Goal: Information Seeking & Learning: Find specific fact

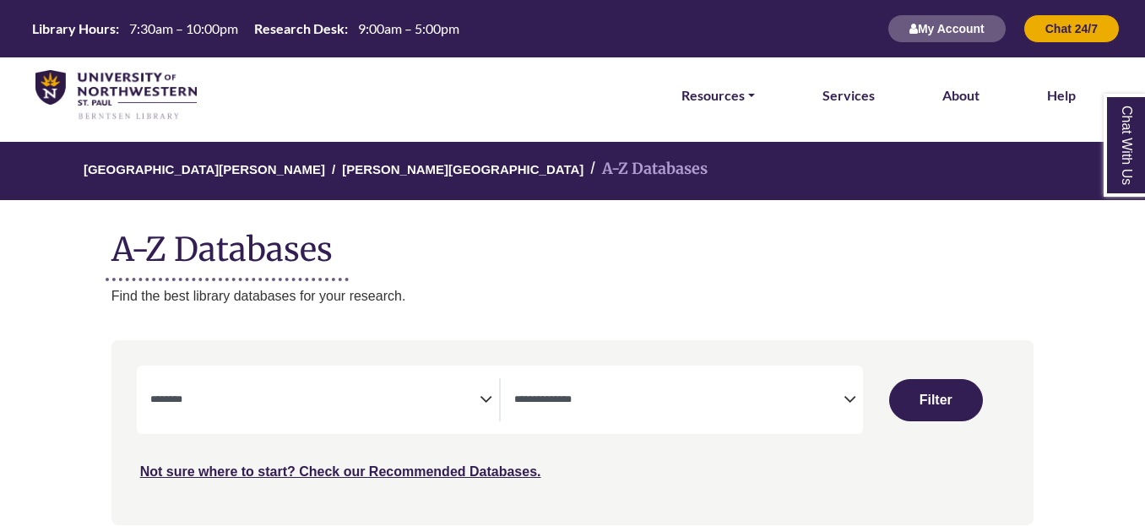
select select "Database Subject Filter"
select select "Database Types Filter"
select select "Database Subject Filter"
select select "Database Types Filter"
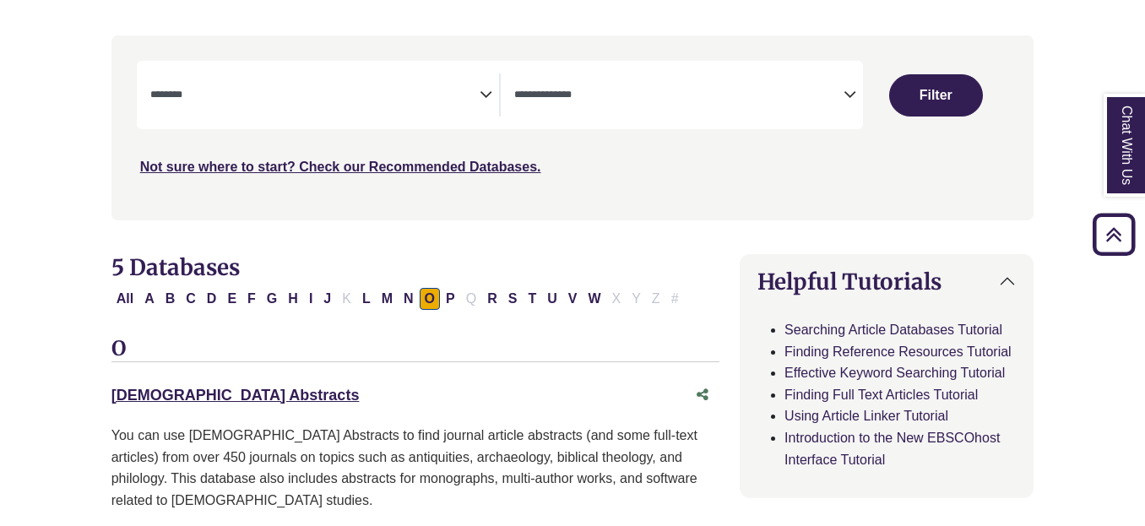
scroll to position [306, 0]
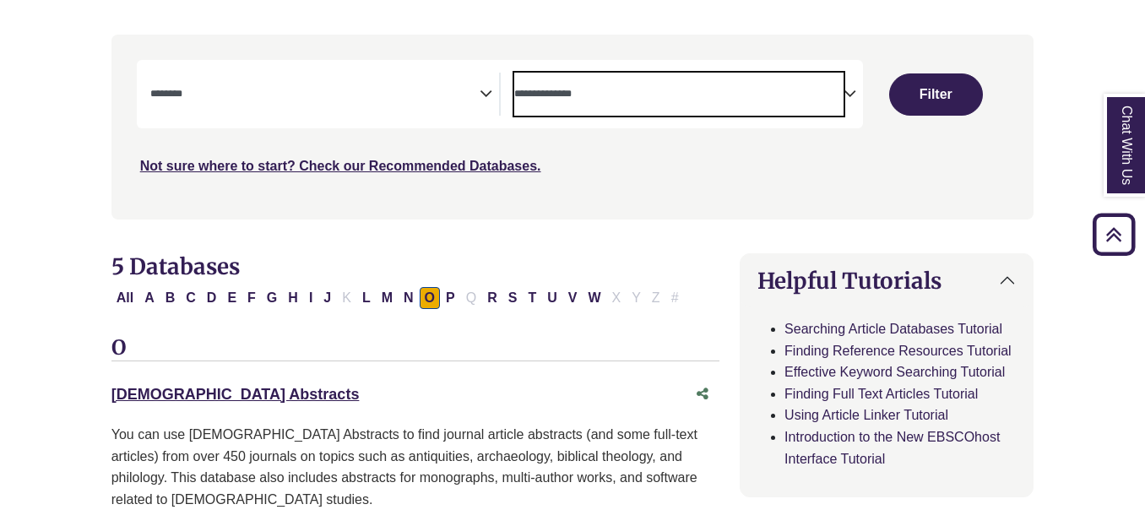
click at [680, 78] on span "Search filters" at bounding box center [678, 94] width 329 height 43
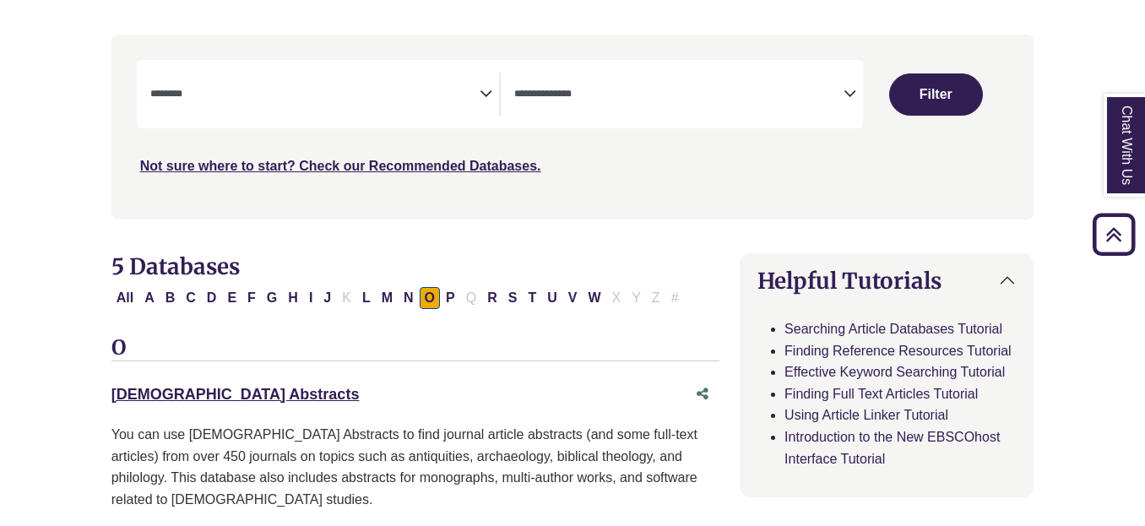
click at [387, 216] on nav "**********" at bounding box center [572, 127] width 923 height 184
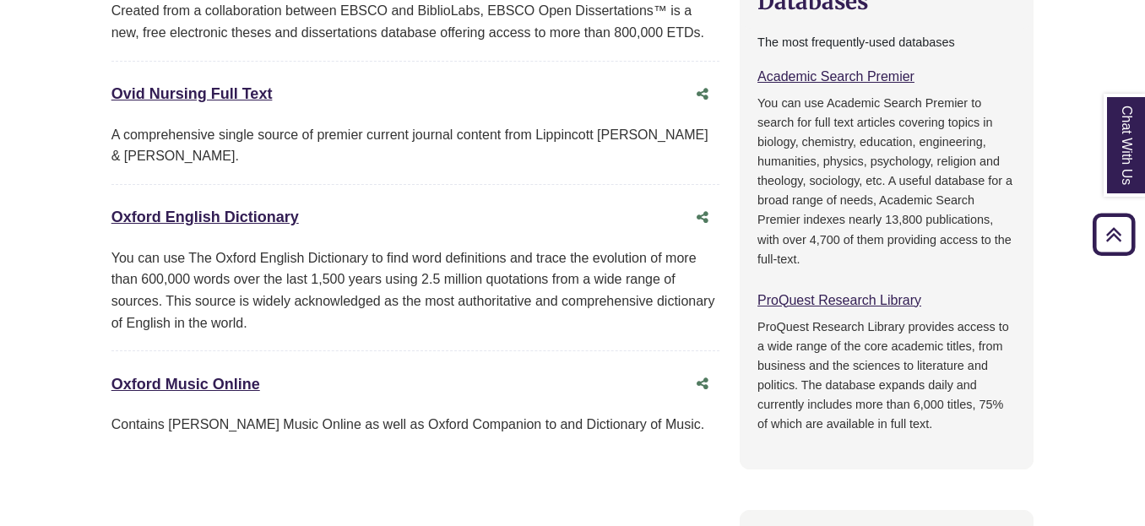
scroll to position [897, 0]
click at [252, 208] on link "Oxford English Dictionary This link opens in a new window" at bounding box center [204, 216] width 187 height 17
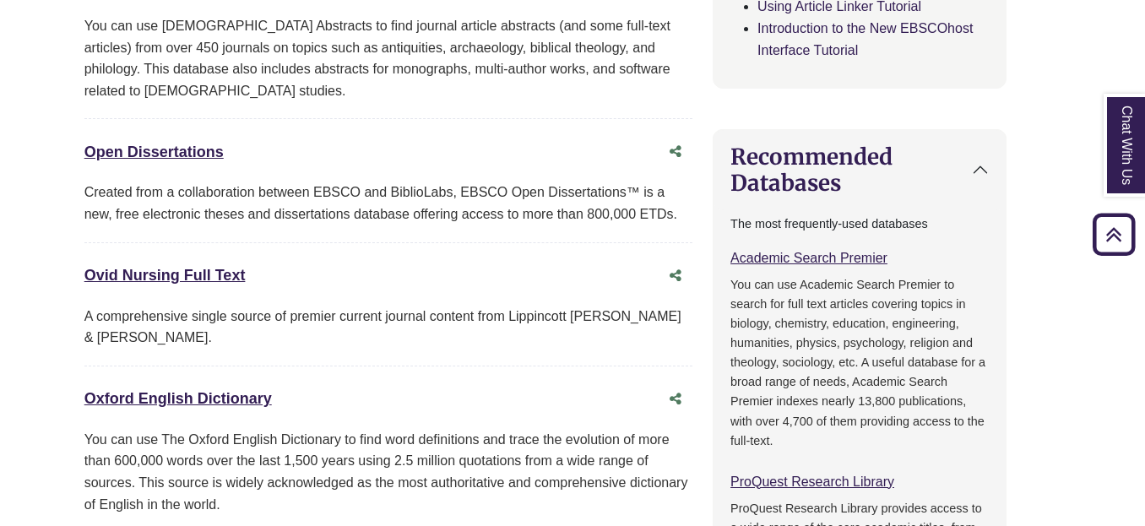
scroll to position [708, 27]
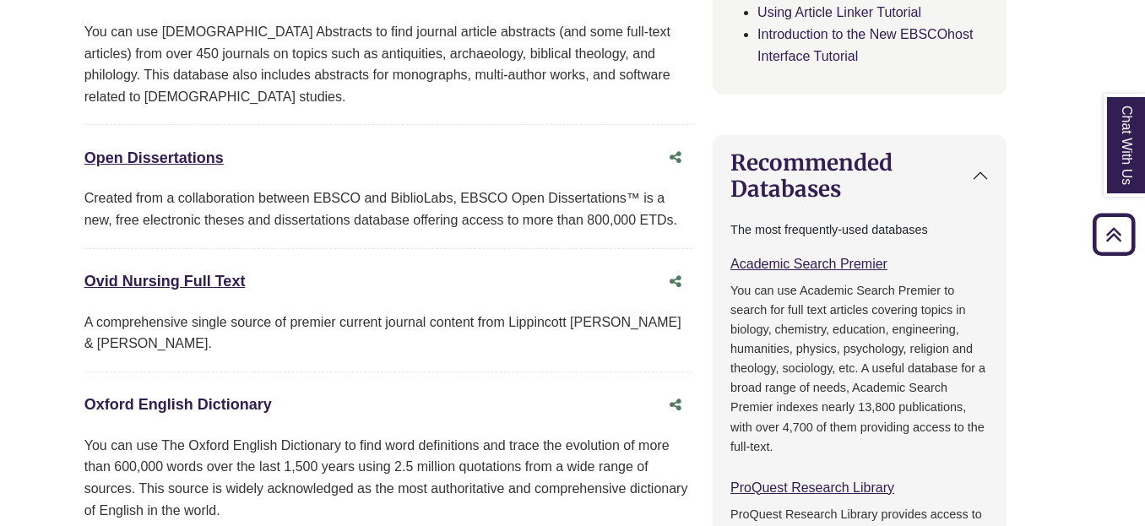
click at [178, 396] on link "Oxford English Dictionary This link opens in a new window" at bounding box center [177, 404] width 187 height 17
